Goal: Information Seeking & Learning: Check status

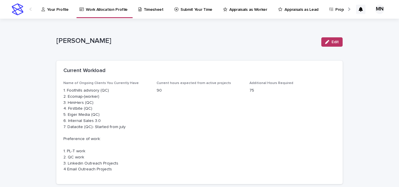
click at [345, 11] on div at bounding box center [348, 9] width 9 height 18
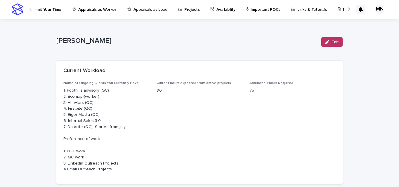
scroll to position [0, 152]
click at [345, 11] on div at bounding box center [348, 9] width 9 height 18
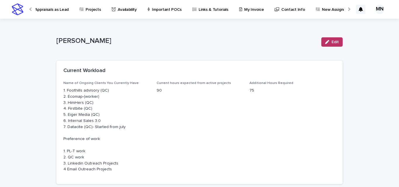
scroll to position [0, 252]
click at [324, 5] on p "New Assignments" at bounding box center [335, 6] width 33 height 12
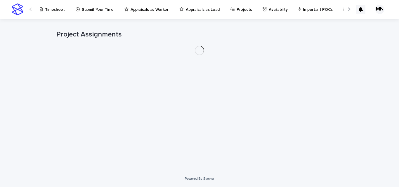
scroll to position [0, 109]
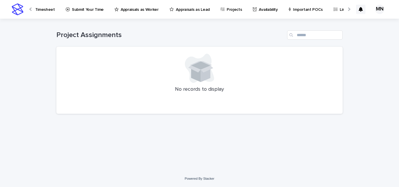
click at [190, 7] on p "Appraisals as Lead" at bounding box center [193, 6] width 34 height 12
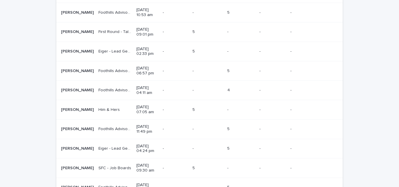
scroll to position [582, 0]
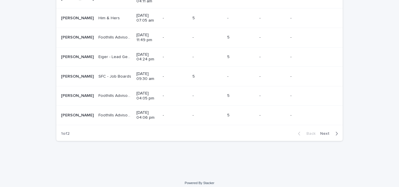
click at [326, 133] on div "Back Next" at bounding box center [317, 133] width 49 height 15
click at [324, 131] on button "Next" at bounding box center [330, 133] width 25 height 5
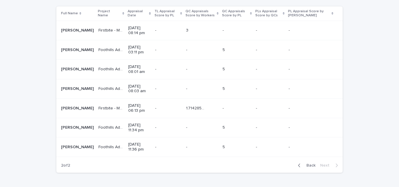
scroll to position [111, 0]
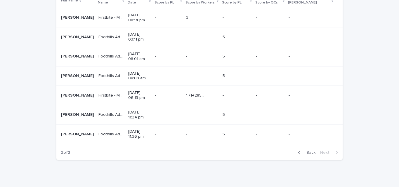
click at [202, 97] on p "1.7142857142857142" at bounding box center [196, 95] width 20 height 6
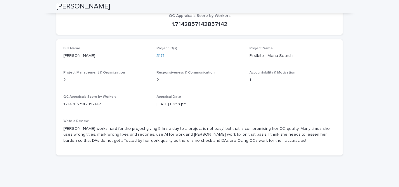
scroll to position [74, 0]
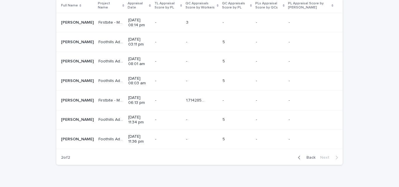
scroll to position [108, 0]
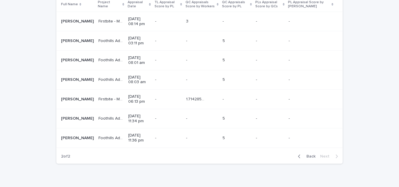
click at [165, 102] on div "- -" at bounding box center [168, 100] width 26 height 10
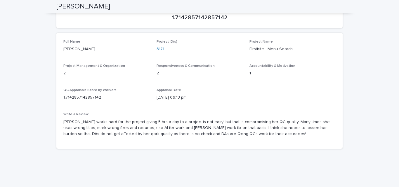
scroll to position [86, 0]
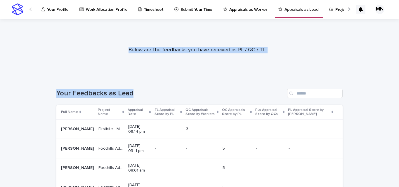
drag, startPoint x: 393, startPoint y: 27, endPoint x: 398, endPoint y: 112, distance: 85.7
click at [398, 112] on div "Your Profile Work Allocation Profile Timesheet Submit Your Time Appraisals as W…" at bounding box center [199, 93] width 399 height 187
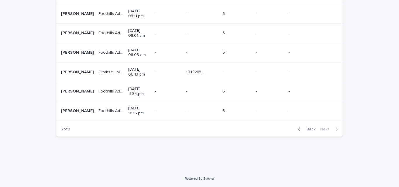
click at [368, 133] on div "Loading... Saving… Loading... Saving… Your Feedbacks as Lead Full Name Project …" at bounding box center [199, 56] width 399 height 228
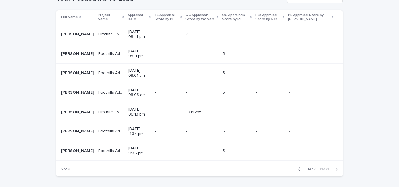
scroll to position [83, 0]
